Goal: Information Seeking & Learning: Check status

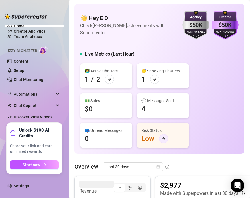
click at [162, 137] on icon "arrow-right" at bounding box center [164, 139] width 4 height 4
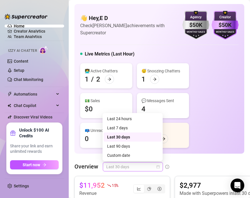
click at [148, 165] on span "Last 30 days" at bounding box center [132, 167] width 53 height 9
click at [136, 128] on div "Last 7 days" at bounding box center [132, 128] width 51 height 6
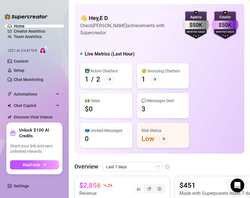
click at [222, 24] on div "$50K" at bounding box center [225, 25] width 27 height 9
click at [19, 36] on link "Team Analytics" at bounding box center [28, 36] width 28 height 5
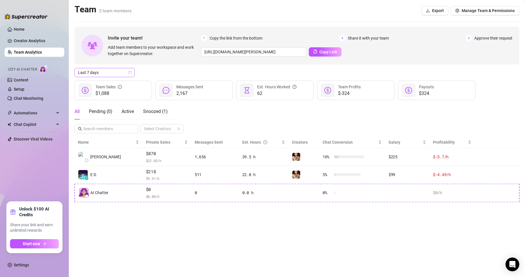
click at [128, 75] on span "Last 7 days" at bounding box center [104, 72] width 53 height 9
click at [113, 118] on div "Custom date" at bounding box center [104, 121] width 51 height 6
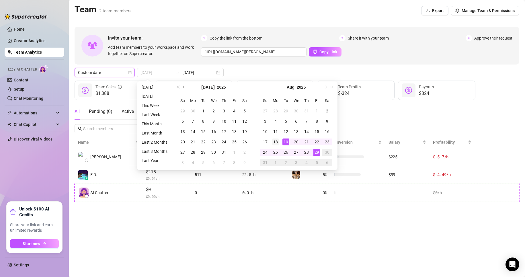
type input "[DATE]"
click at [250, 140] on div "18" at bounding box center [275, 141] width 7 height 7
type input "[DATE]"
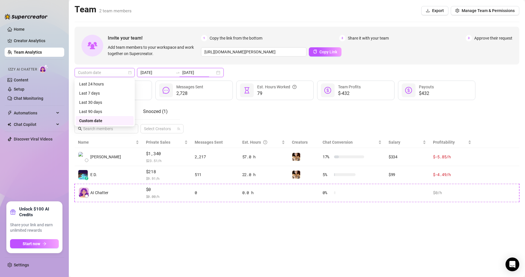
click at [132, 74] on div "Custom date" at bounding box center [105, 72] width 60 height 9
click at [212, 71] on div "[DATE] [DATE]" at bounding box center [180, 72] width 87 height 9
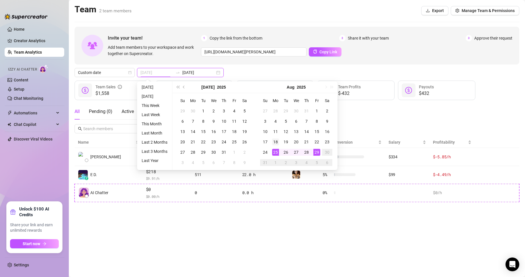
type input "[DATE]"
click at [250, 144] on div "18" at bounding box center [275, 141] width 7 height 7
type input "[DATE]"
click at [250, 149] on div "25" at bounding box center [275, 152] width 7 height 7
